Goal: Task Accomplishment & Management: Manage account settings

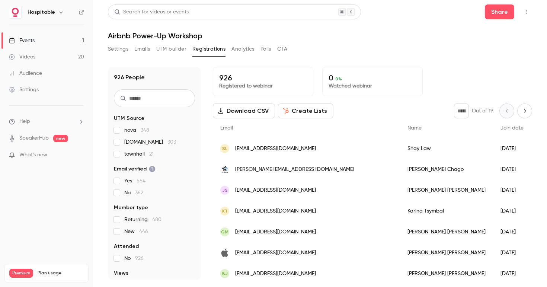
click at [252, 47] on button "Analytics" at bounding box center [243, 49] width 23 height 12
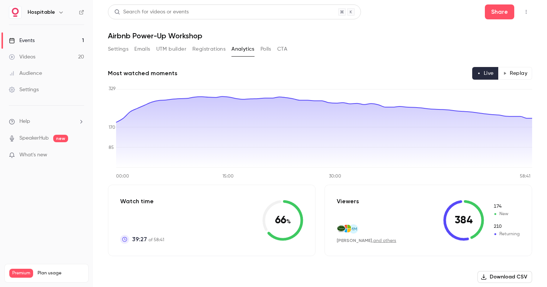
click at [211, 43] on button "Registrations" at bounding box center [208, 49] width 33 height 12
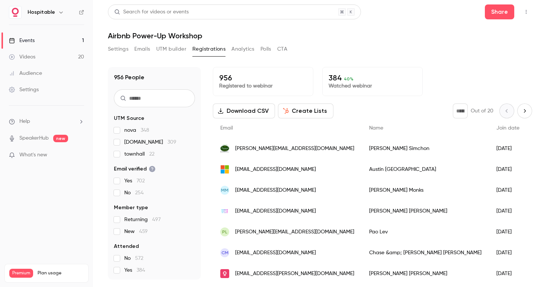
click at [259, 109] on button "Download CSV" at bounding box center [244, 110] width 62 height 15
drag, startPoint x: 320, startPoint y: 54, endPoint x: 300, endPoint y: 55, distance: 20.5
click at [320, 54] on div "Settings Emails UTM builder Registrations Analytics Polls CTA" at bounding box center [320, 50] width 424 height 15
click at [245, 50] on button "Analytics" at bounding box center [243, 49] width 23 height 12
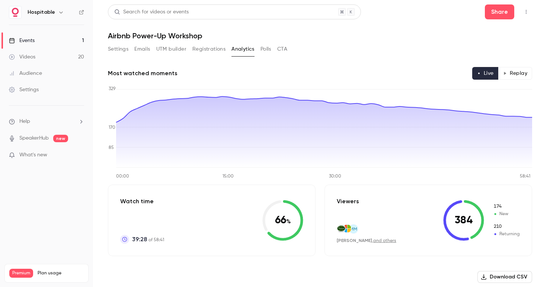
click at [121, 48] on button "Settings" at bounding box center [118, 49] width 20 height 12
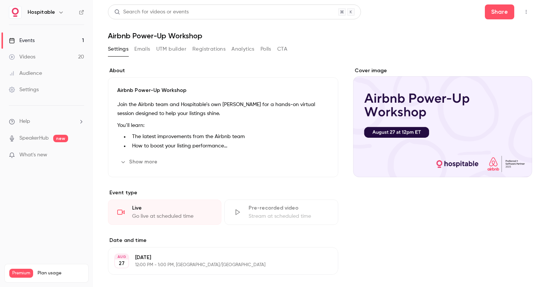
click at [143, 49] on button "Emails" at bounding box center [142, 49] width 16 height 12
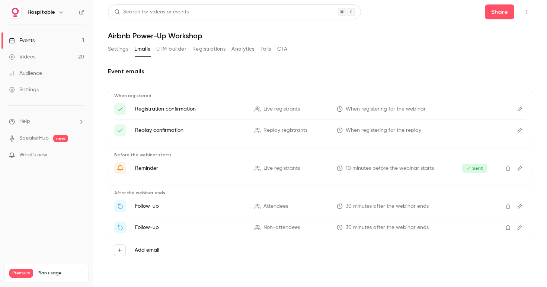
click at [245, 51] on button "Analytics" at bounding box center [243, 49] width 23 height 12
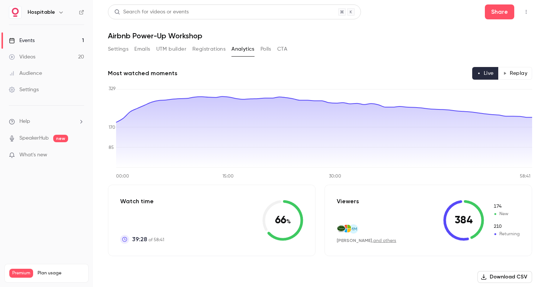
click at [201, 51] on button "Registrations" at bounding box center [208, 49] width 33 height 12
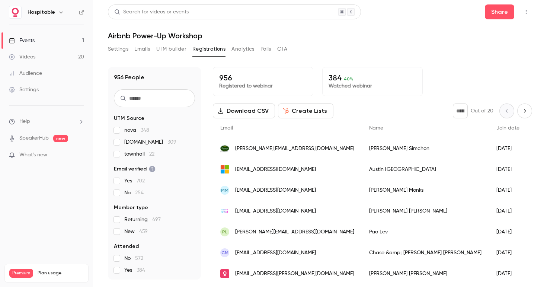
click at [265, 47] on button "Polls" at bounding box center [266, 49] width 11 height 12
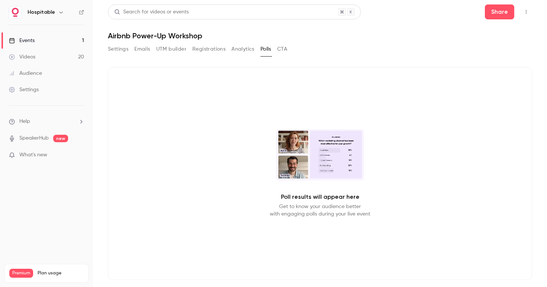
click at [287, 47] on button "CTA" at bounding box center [282, 49] width 10 height 12
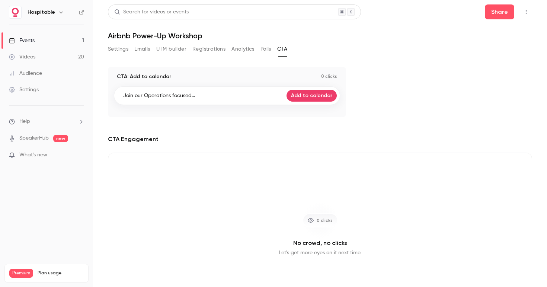
click at [262, 50] on button "Polls" at bounding box center [266, 49] width 11 height 12
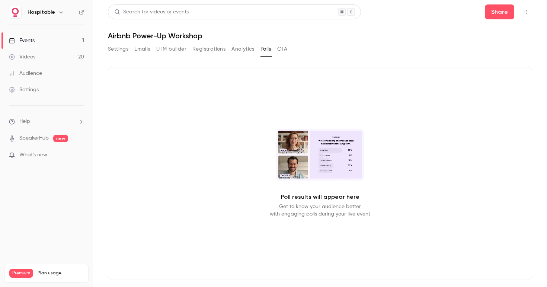
click at [119, 50] on button "Settings" at bounding box center [118, 49] width 20 height 12
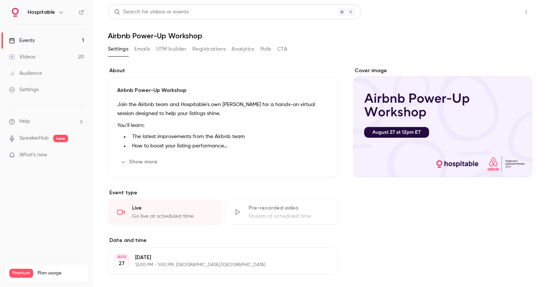
click at [506, 12] on button "Share" at bounding box center [499, 11] width 29 height 15
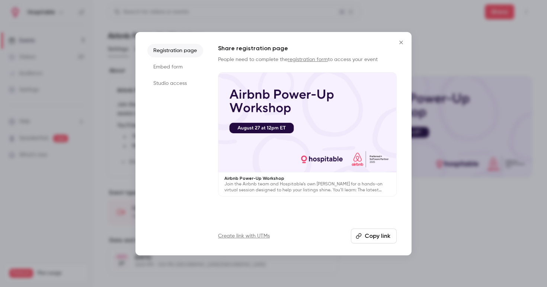
click at [379, 234] on button "Copy link" at bounding box center [374, 236] width 46 height 15
click at [368, 237] on button "Copy link" at bounding box center [374, 236] width 46 height 15
drag, startPoint x: 409, startPoint y: 40, endPoint x: 398, endPoint y: 42, distance: 10.7
click at [406, 41] on div "Registration page Embed form Studio access Share registration page People need …" at bounding box center [273, 143] width 276 height 223
click at [398, 42] on icon "Close" at bounding box center [401, 42] width 9 height 6
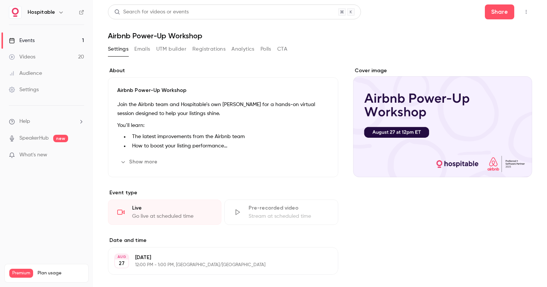
click at [38, 38] on link "Events 1" at bounding box center [46, 40] width 93 height 16
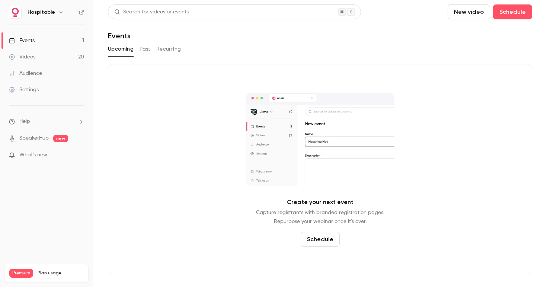
click at [151, 49] on div "Upcoming Past Recurring" at bounding box center [320, 49] width 424 height 12
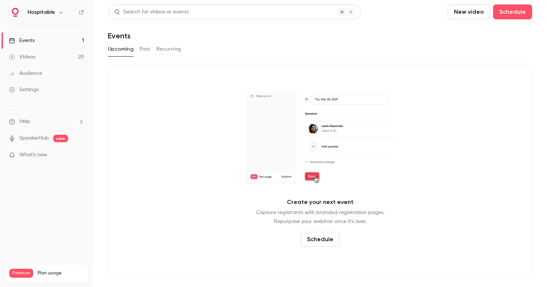
click at [146, 49] on button "Past" at bounding box center [145, 49] width 11 height 12
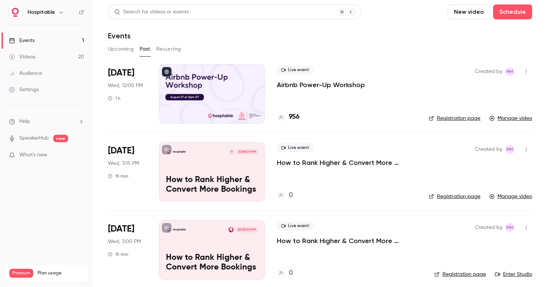
click at [506, 117] on link "Manage video" at bounding box center [510, 118] width 43 height 7
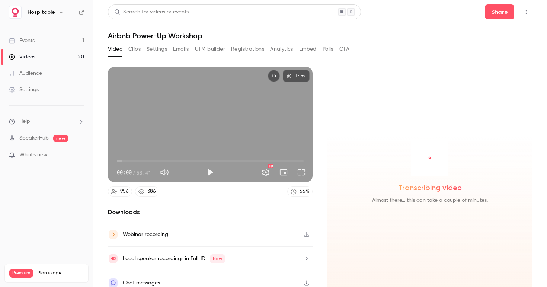
scroll to position [8, 0]
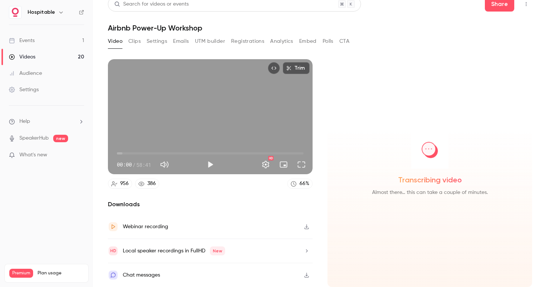
click at [307, 224] on icon "button" at bounding box center [307, 226] width 6 height 5
click at [306, 276] on icon "button" at bounding box center [307, 274] width 6 height 5
click at [245, 41] on button "Registrations" at bounding box center [247, 41] width 33 height 12
